Goal: Task Accomplishment & Management: Manage account settings

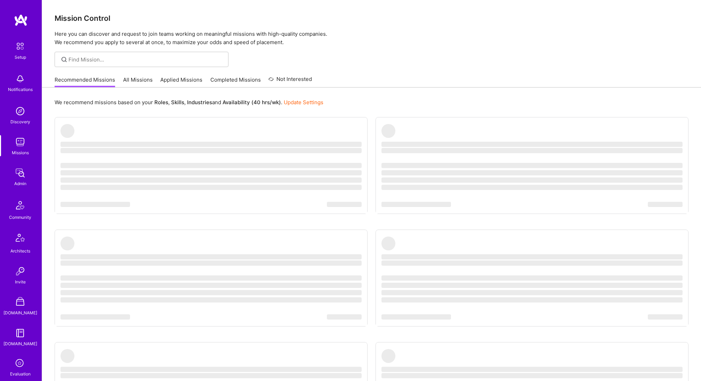
click at [144, 78] on link "All Missions" at bounding box center [138, 81] width 30 height 11
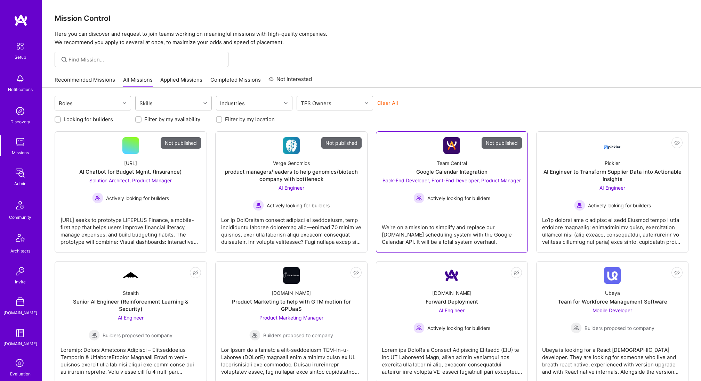
click at [408, 156] on div "Team Central Google Calendar Integration Back-End Developer, Front-End Develope…" at bounding box center [452, 179] width 140 height 50
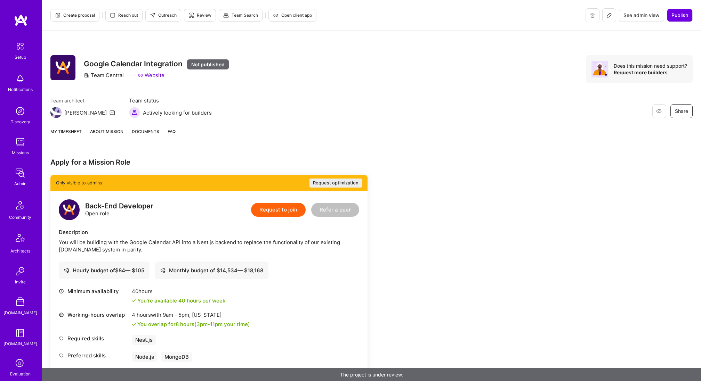
click at [81, 15] on span "Create proposal" at bounding box center [75, 15] width 40 height 6
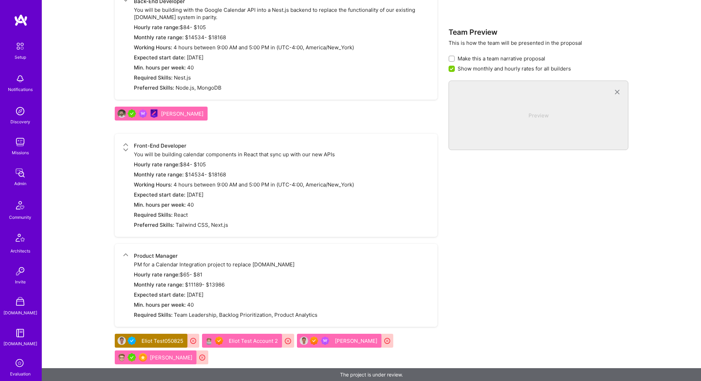
scroll to position [825, 0]
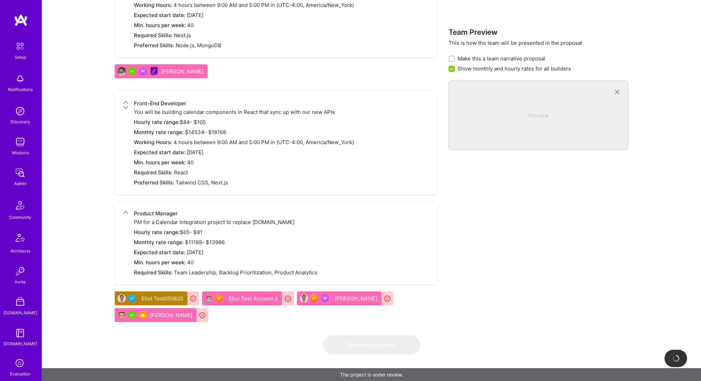
checkbox input "false"
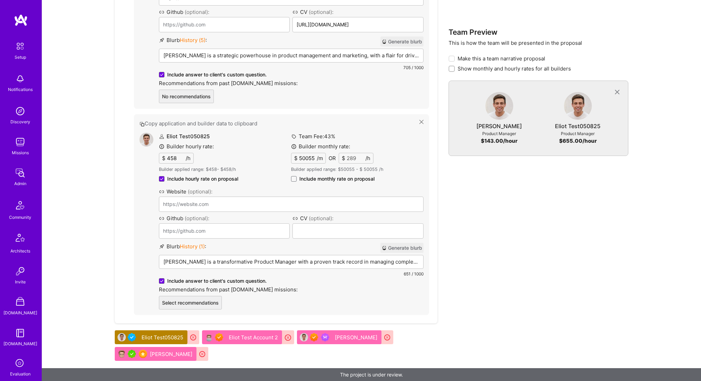
scroll to position [1239, 0]
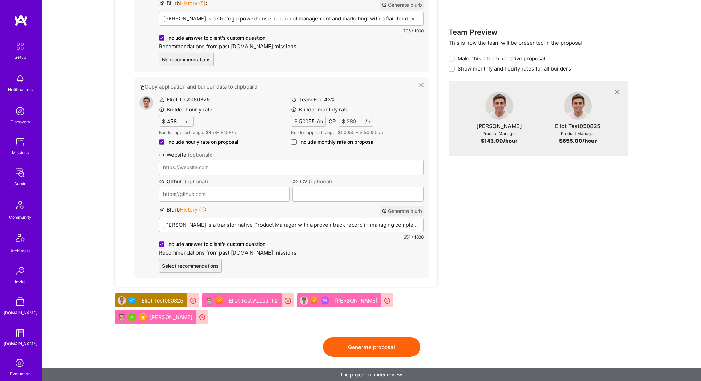
click at [387, 344] on button "Generate proposal" at bounding box center [371, 347] width 97 height 19
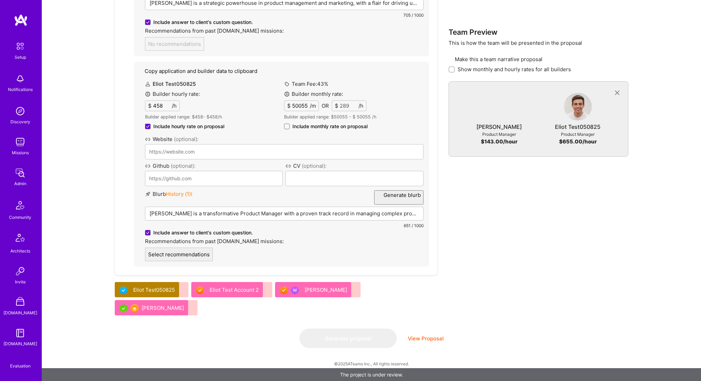
scroll to position [0, 0]
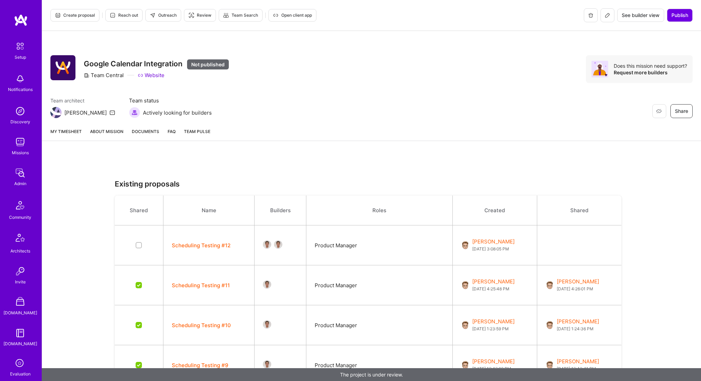
click at [210, 246] on button "Scheduling Testing #12" at bounding box center [201, 245] width 59 height 7
click at [286, 84] on div "Restore Not Interested Share Google Calendar Integration Not published Team Cen…" at bounding box center [371, 76] width 659 height 91
click at [607, 10] on button at bounding box center [607, 15] width 14 height 14
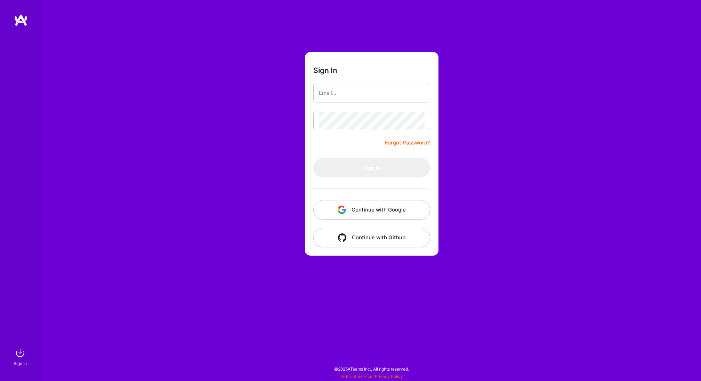
click at [336, 202] on button "Continue with Google" at bounding box center [371, 209] width 117 height 19
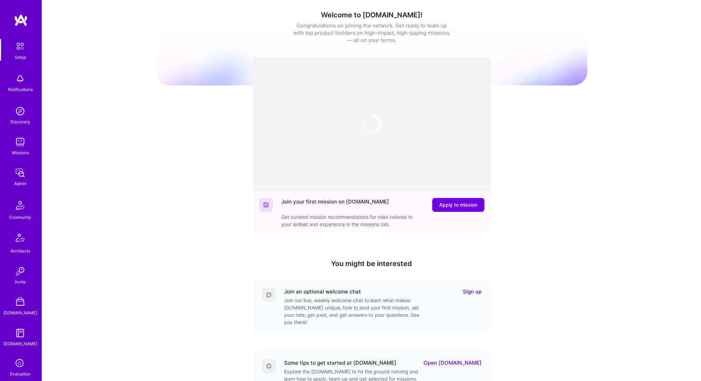
scroll to position [96, 0]
click at [23, 366] on img at bounding box center [20, 361] width 14 height 14
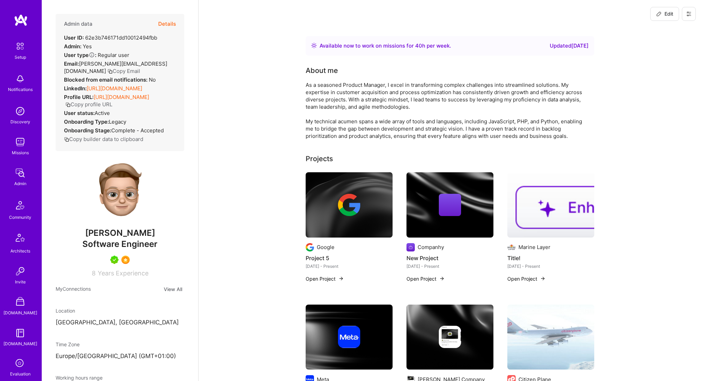
click at [26, 141] on img at bounding box center [20, 142] width 14 height 14
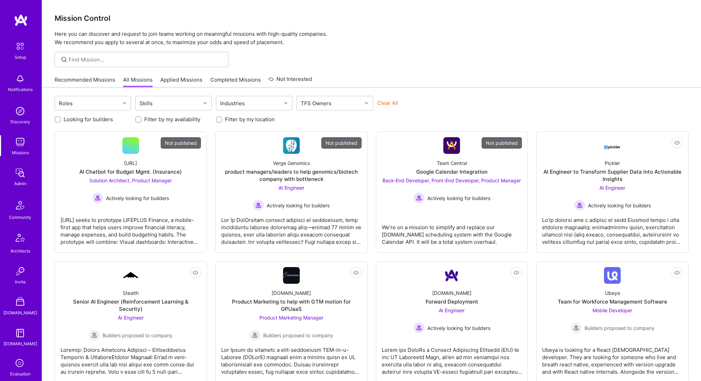
click at [393, 197] on div "Actively looking for builders" at bounding box center [451, 198] width 138 height 11
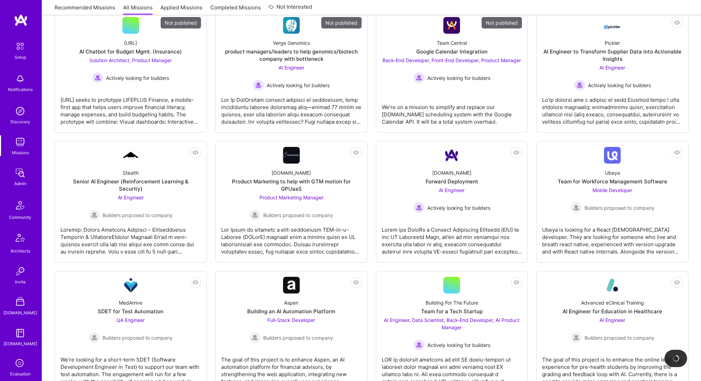
scroll to position [120, 0]
click at [400, 198] on div "A.Team Forward Deployment AI Engineer Actively looking for builders" at bounding box center [452, 189] width 140 height 50
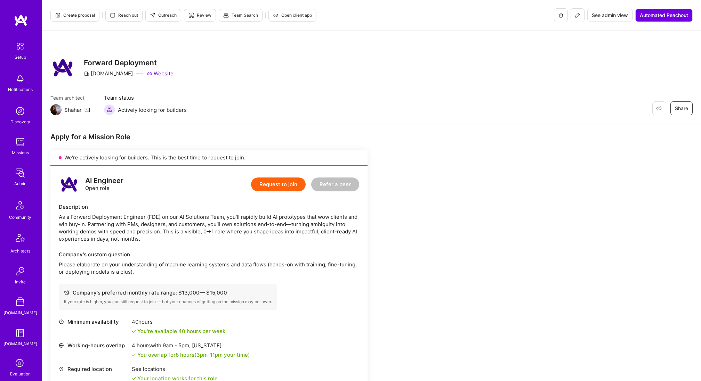
click at [578, 17] on icon at bounding box center [578, 16] width 6 height 6
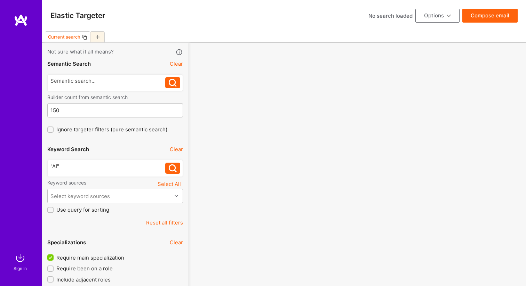
select select "7"
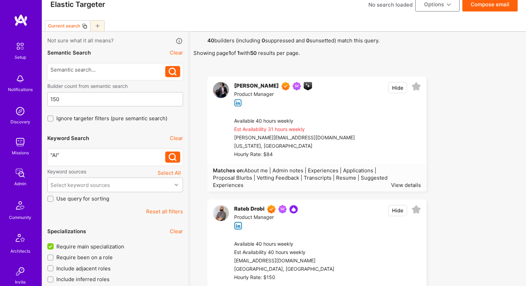
scroll to position [589, 0]
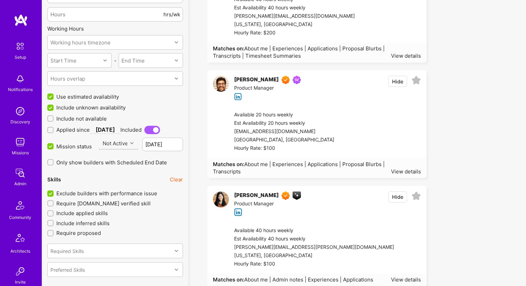
click at [128, 143] on div at bounding box center [132, 143] width 11 height 9
click at [162, 159] on span "Only show builders with Scheduled End Date" at bounding box center [111, 162] width 111 height 7
click at [54, 160] on input "Only show builders with Scheduled End Date" at bounding box center [51, 162] width 5 height 5
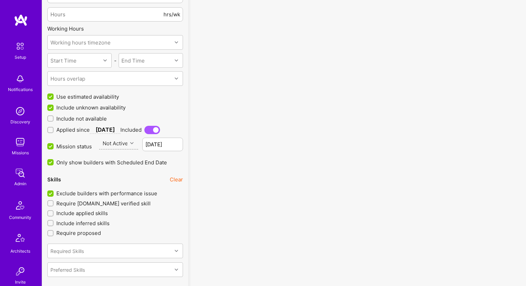
click at [116, 161] on span "Only show builders with Scheduled End Date" at bounding box center [111, 162] width 111 height 7
click at [54, 161] on input "Only show builders with Scheduled End Date" at bounding box center [51, 163] width 6 height 6
checkbox input "false"
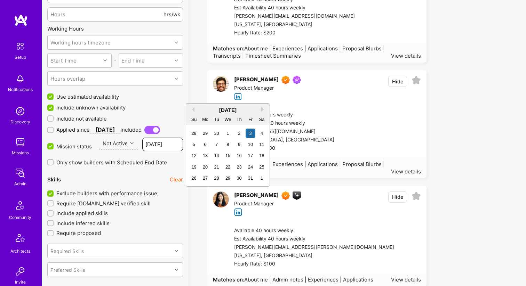
click at [153, 145] on input "Oct 3" at bounding box center [162, 145] width 41 height 14
click at [171, 152] on div "Oct 3" at bounding box center [162, 147] width 41 height 18
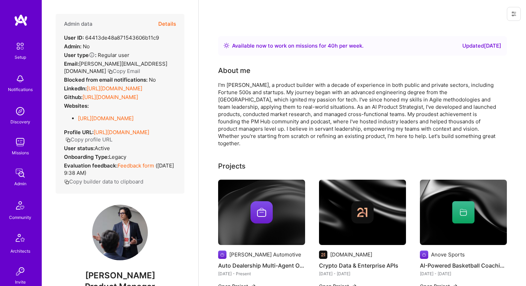
click at [164, 24] on button "Details" at bounding box center [167, 24] width 18 height 20
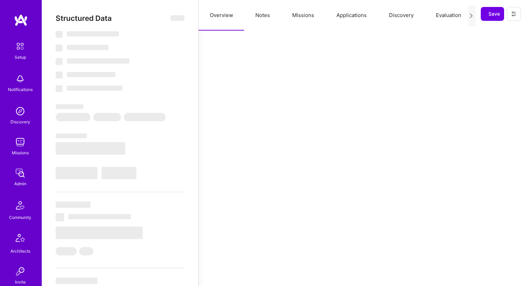
click at [308, 17] on button "Missions" at bounding box center [303, 15] width 44 height 31
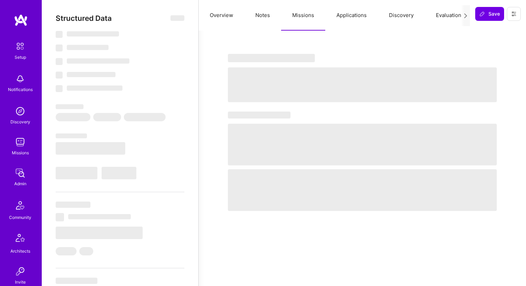
select select "Right Now"
select select "7"
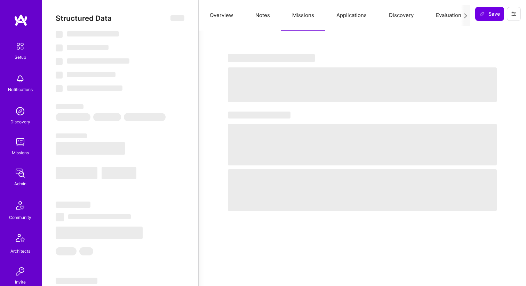
select select "US"
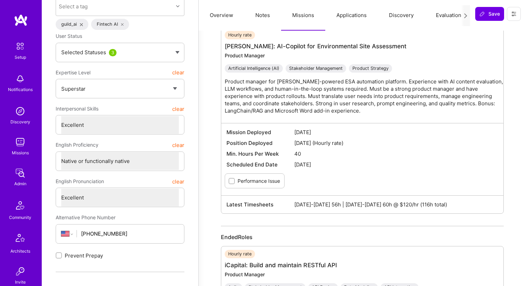
scroll to position [100, 0]
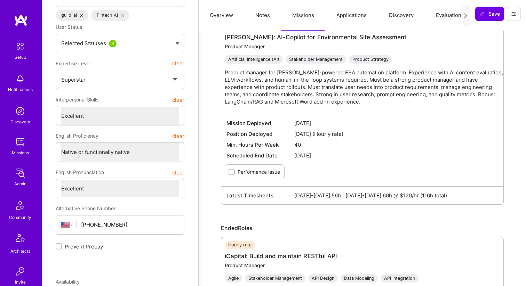
drag, startPoint x: 336, startPoint y: 158, endPoint x: 291, endPoint y: 157, distance: 44.9
click at [291, 157] on div "Scheduled End Date Nov 22, 2025" at bounding box center [362, 155] width 275 height 11
click at [215, 150] on div "Missions Last 3 time period hours Jul 16-31 0h Aug 1-15 0h Aug 16-31 56h Active…" at bounding box center [362, 172] width 311 height 467
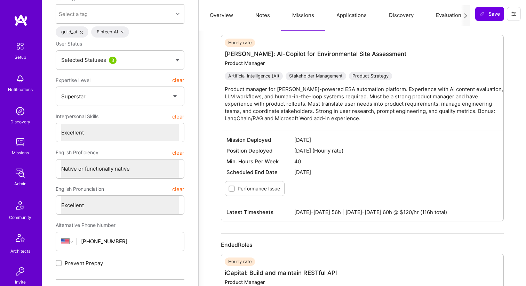
scroll to position [82, 0]
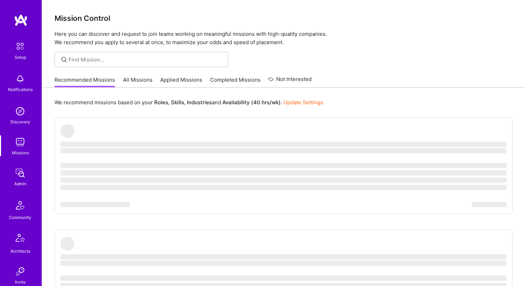
scroll to position [191, 0]
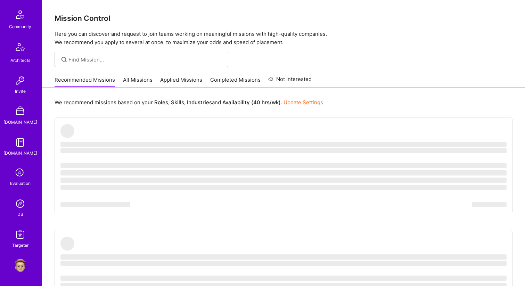
click at [21, 264] on img at bounding box center [20, 266] width 14 height 14
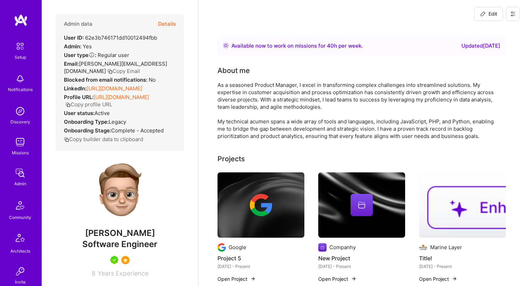
click at [518, 16] on button at bounding box center [513, 14] width 14 height 14
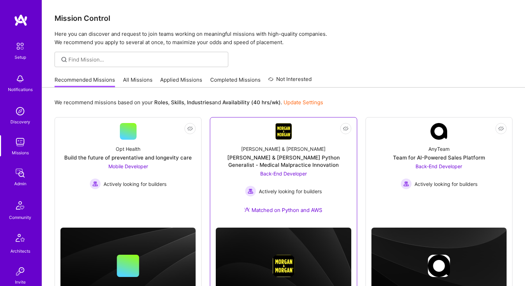
click at [227, 129] on link "Not Interested [PERSON_NAME] & [PERSON_NAME] & [PERSON_NAME] Python Generalist …" at bounding box center [283, 172] width 135 height 99
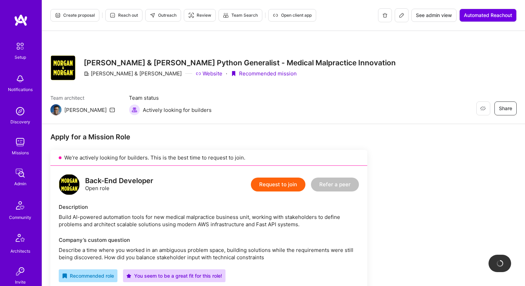
click at [63, 16] on span "Create proposal" at bounding box center [75, 15] width 40 height 6
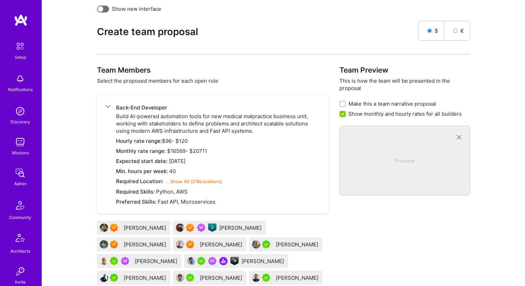
scroll to position [324, 0]
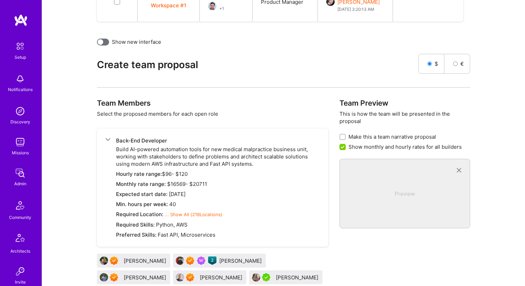
click at [102, 43] on div at bounding box center [101, 42] width 6 height 6
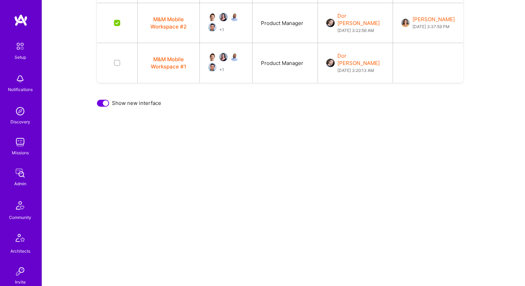
scroll to position [262, 0]
